Goal: Task Accomplishment & Management: Manage account settings

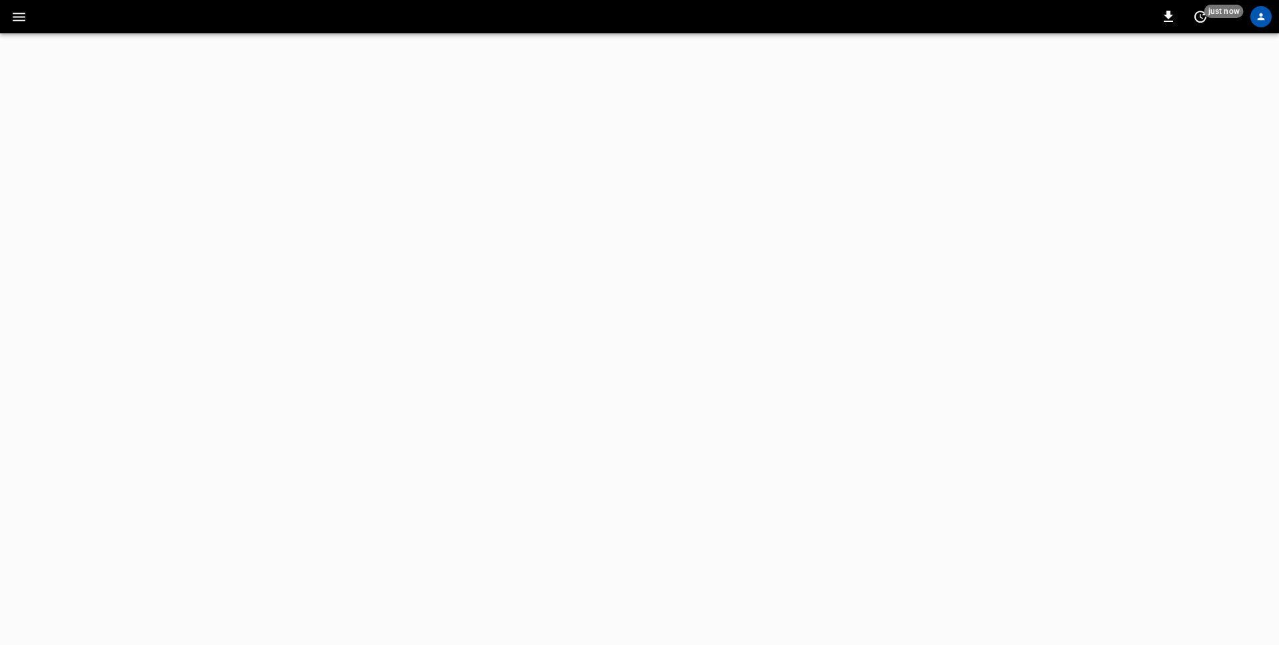
click at [21, 17] on icon "button" at bounding box center [19, 17] width 17 height 17
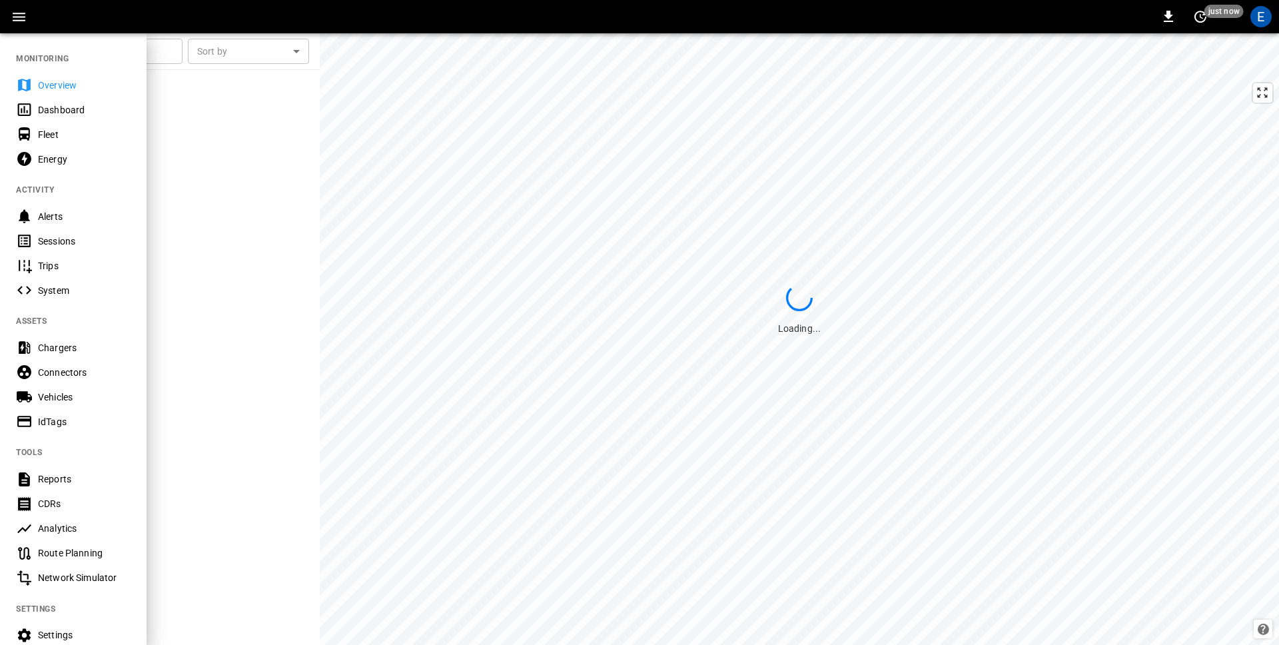
scroll to position [117, 0]
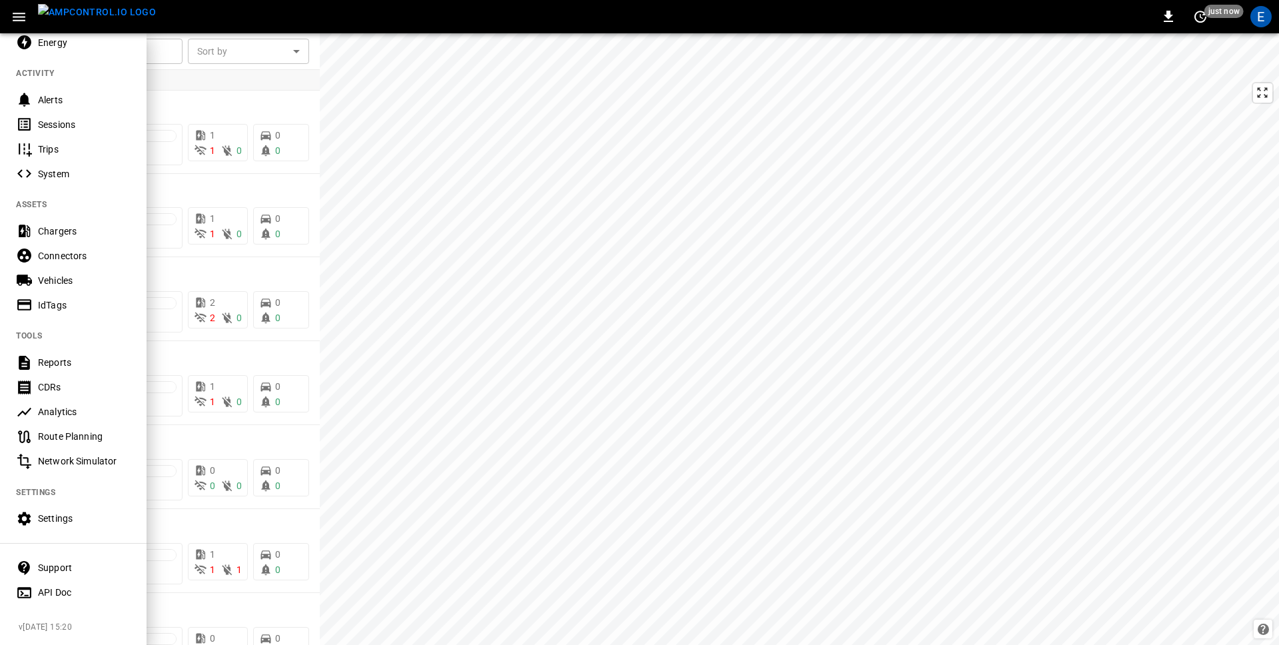
click at [626, 276] on div at bounding box center [639, 322] width 1279 height 645
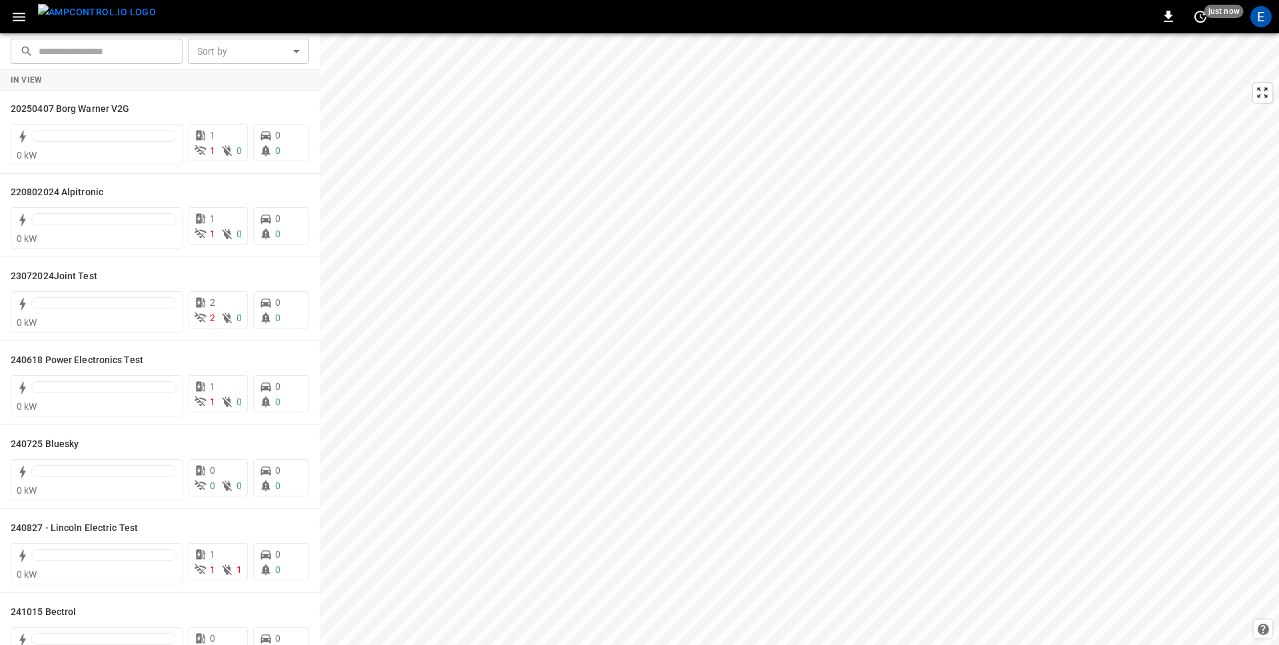
click at [1257, 27] on div "E" at bounding box center [1260, 16] width 25 height 25
click at [1257, 12] on div "E" at bounding box center [1260, 16] width 21 height 21
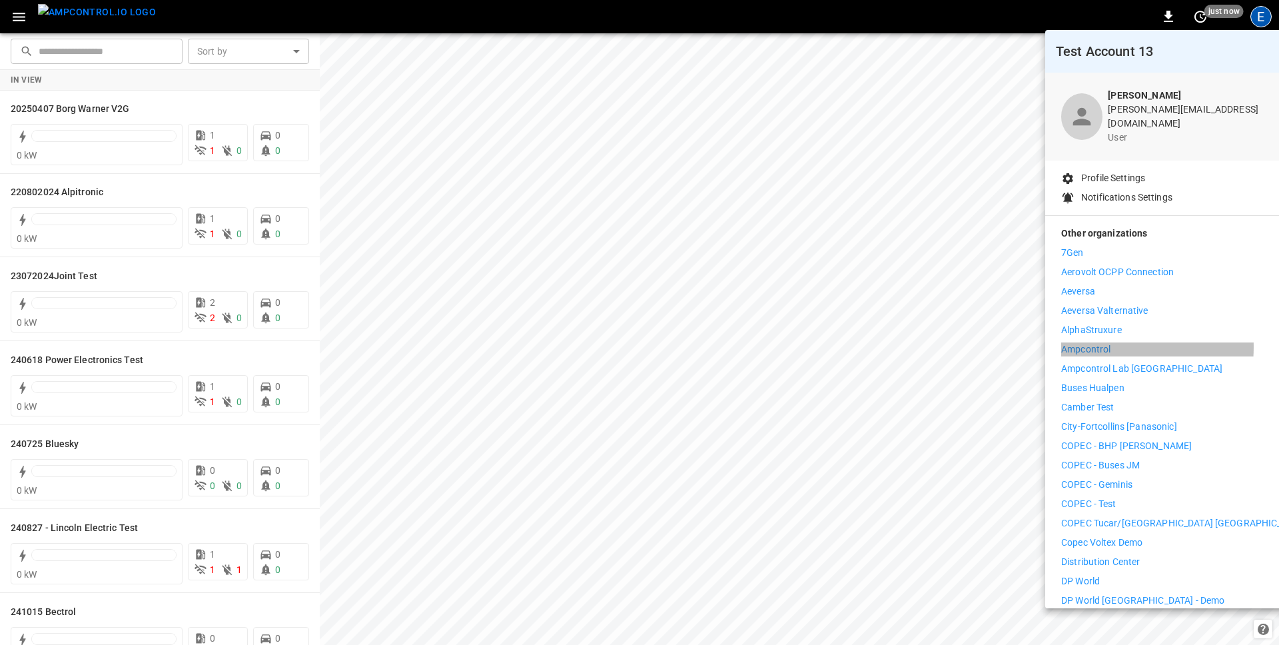
click at [1115, 342] on li "Ampcontrol" at bounding box center [1183, 349] width 245 height 14
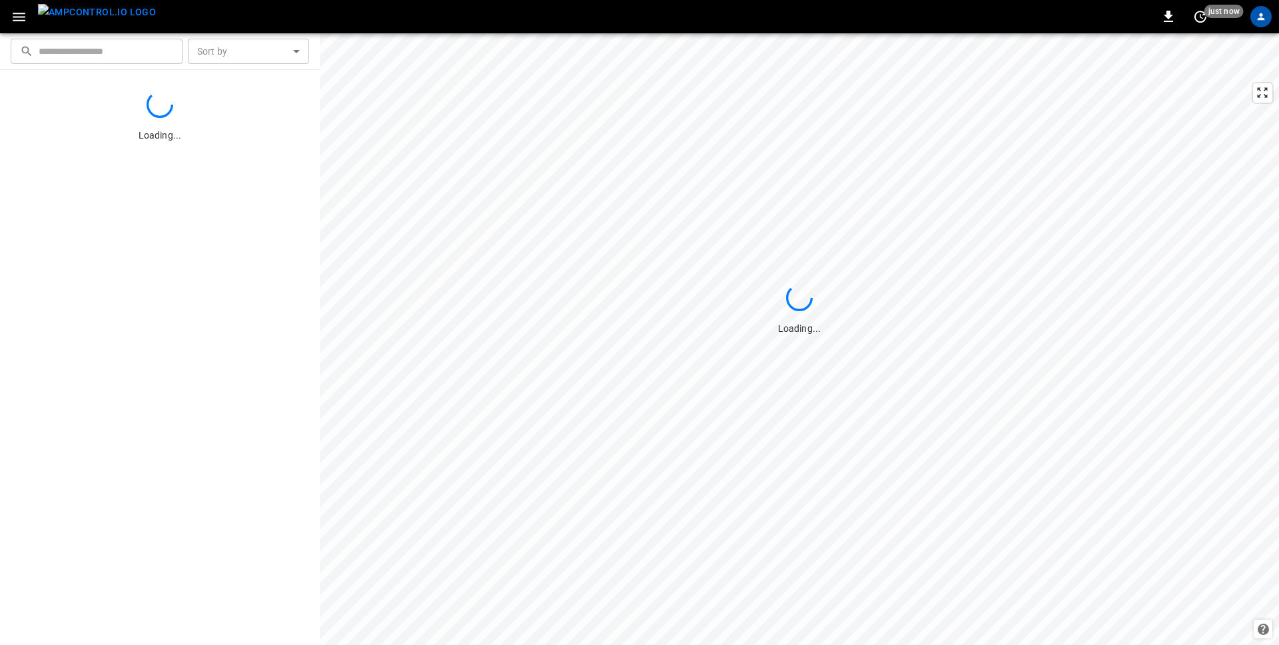
click at [18, 17] on icon "button" at bounding box center [19, 17] width 17 height 17
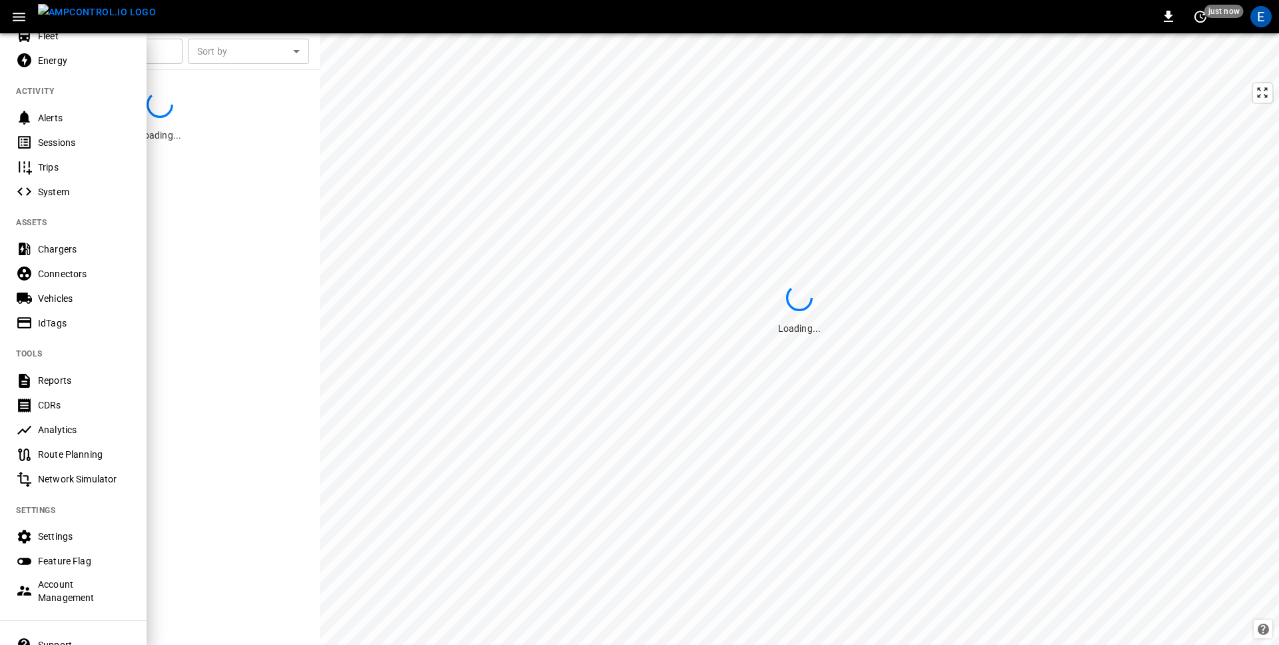
scroll to position [181, 0]
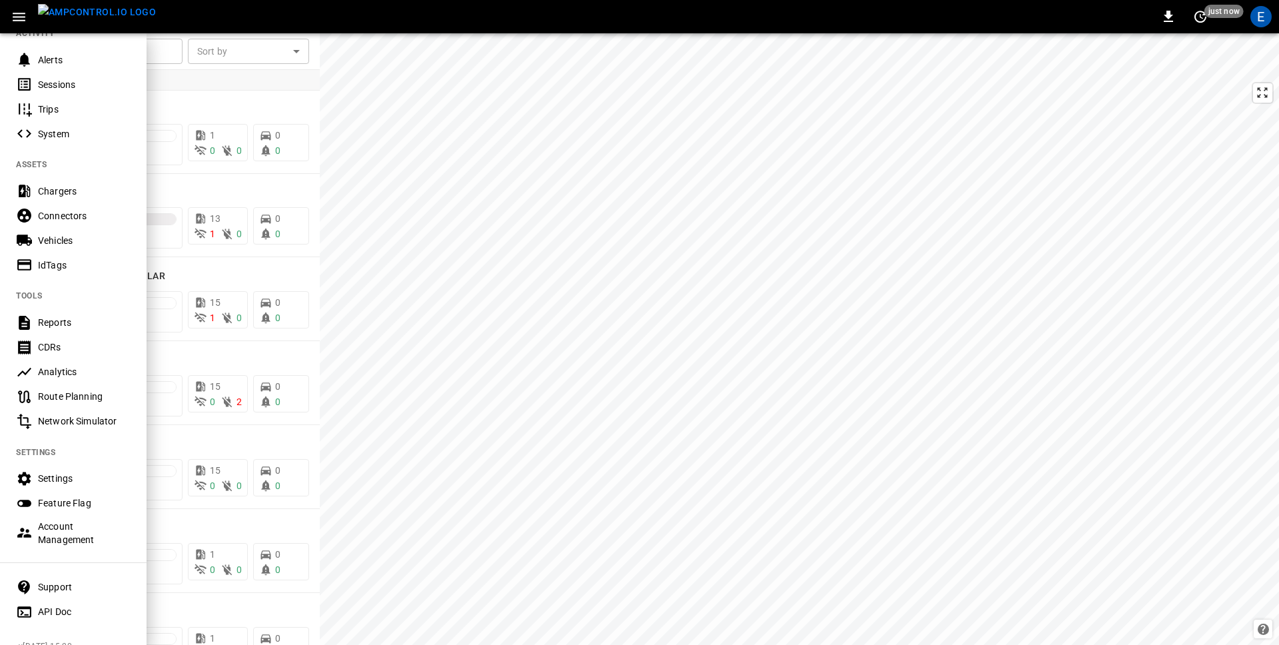
click at [48, 476] on div "Settings" at bounding box center [84, 477] width 93 height 13
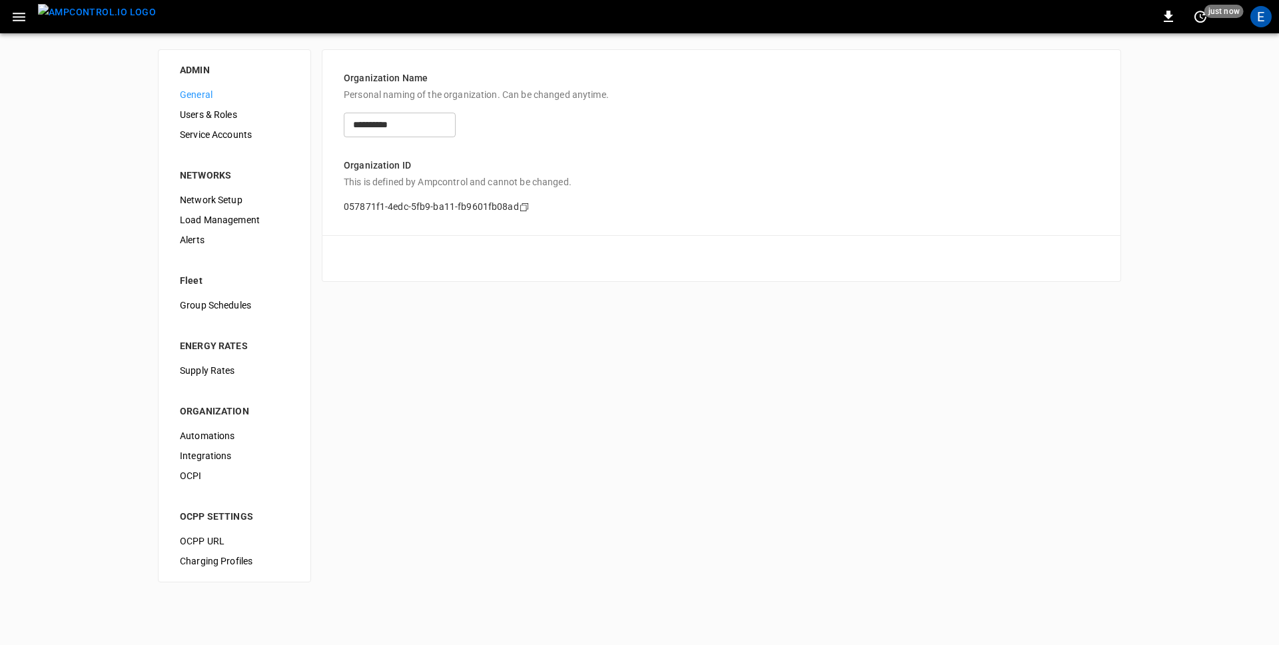
click at [220, 217] on span "Load Management" at bounding box center [234, 220] width 109 height 14
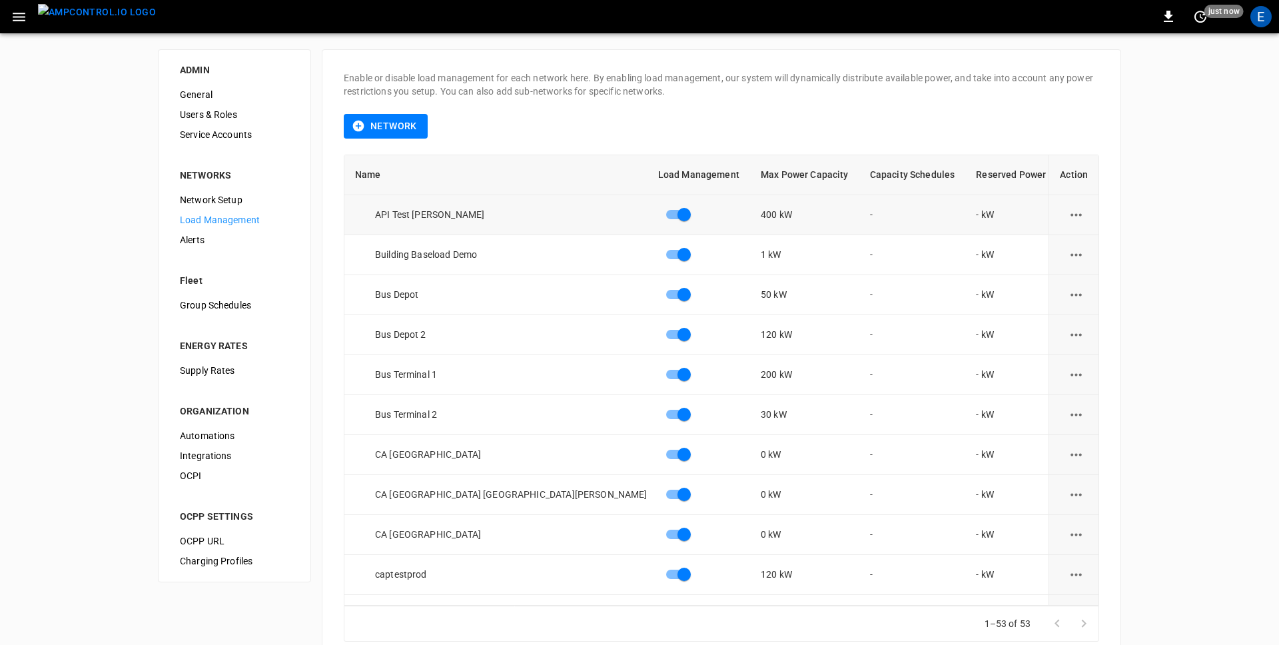
click at [1078, 212] on icon "load management options" at bounding box center [1076, 214] width 17 height 17
click at [1078, 231] on ul "Edit Delete Add Sub Network" at bounding box center [1107, 269] width 95 height 77
click at [1078, 246] on li "Edit" at bounding box center [1107, 247] width 95 height 22
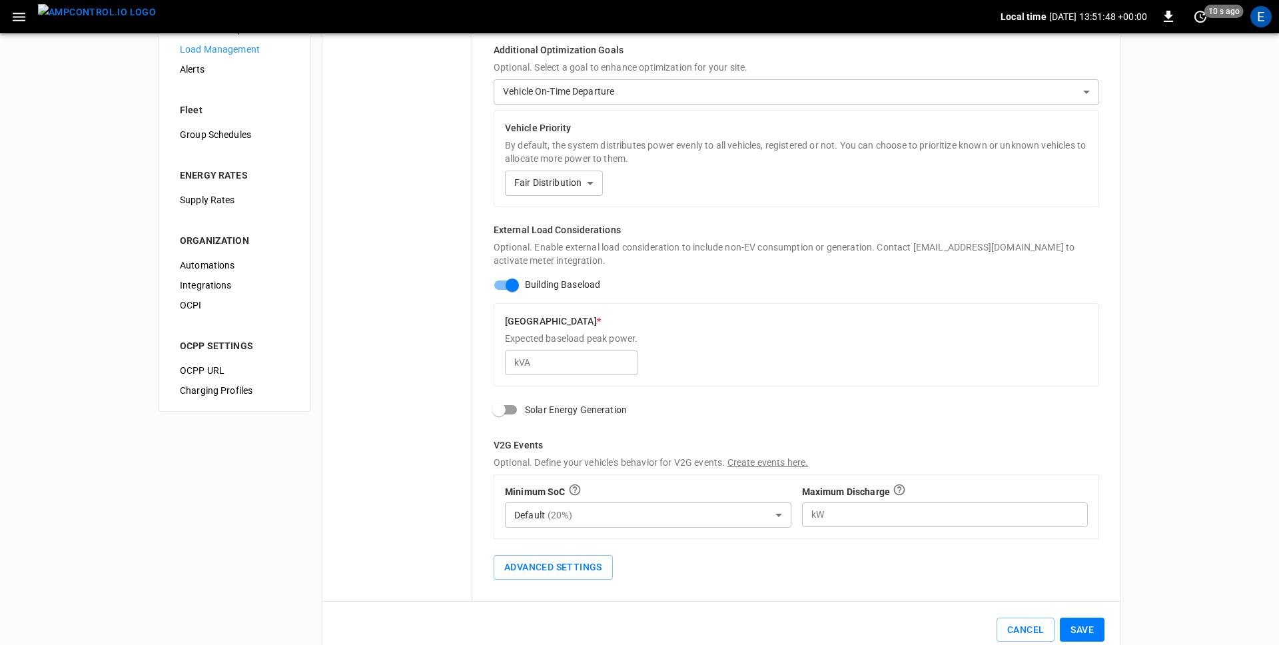
scroll to position [101, 0]
